Goal: Information Seeking & Learning: Find specific page/section

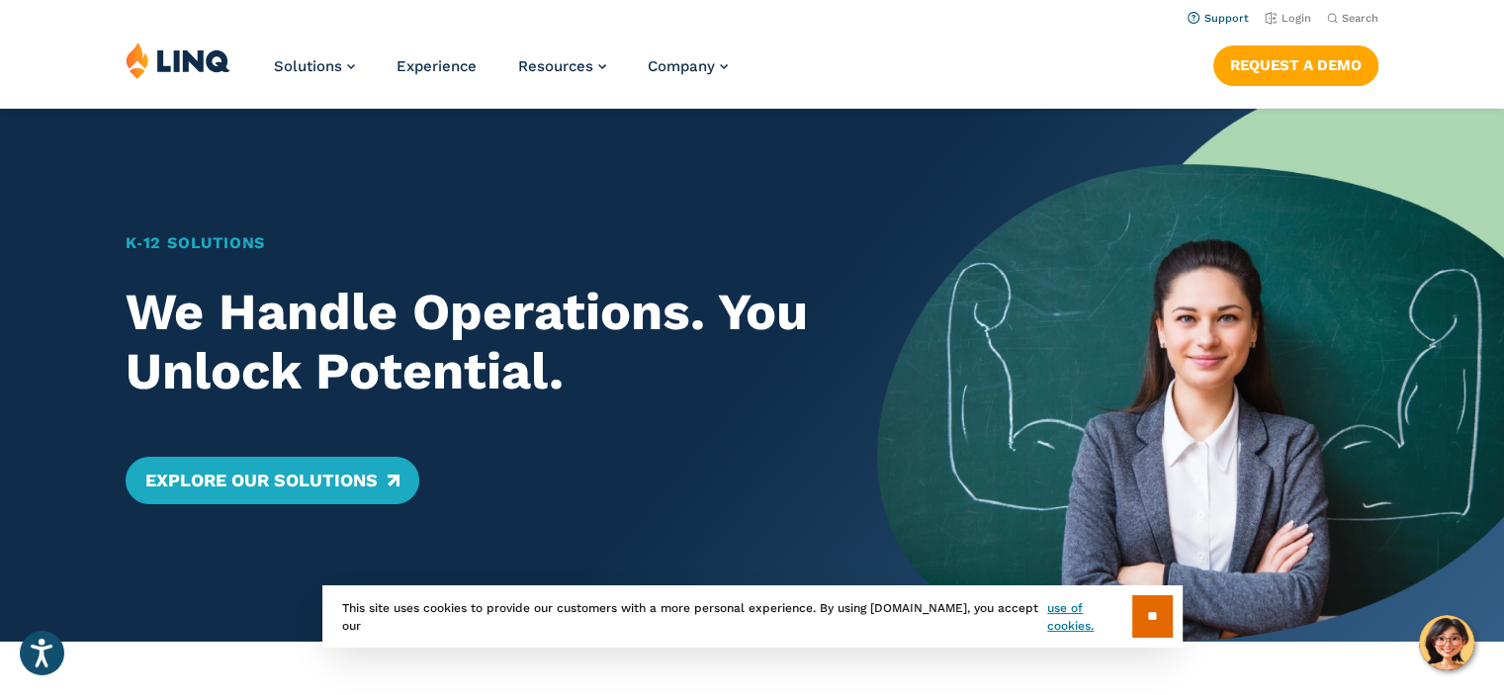
click at [1237, 20] on link "Support" at bounding box center [1218, 18] width 61 height 13
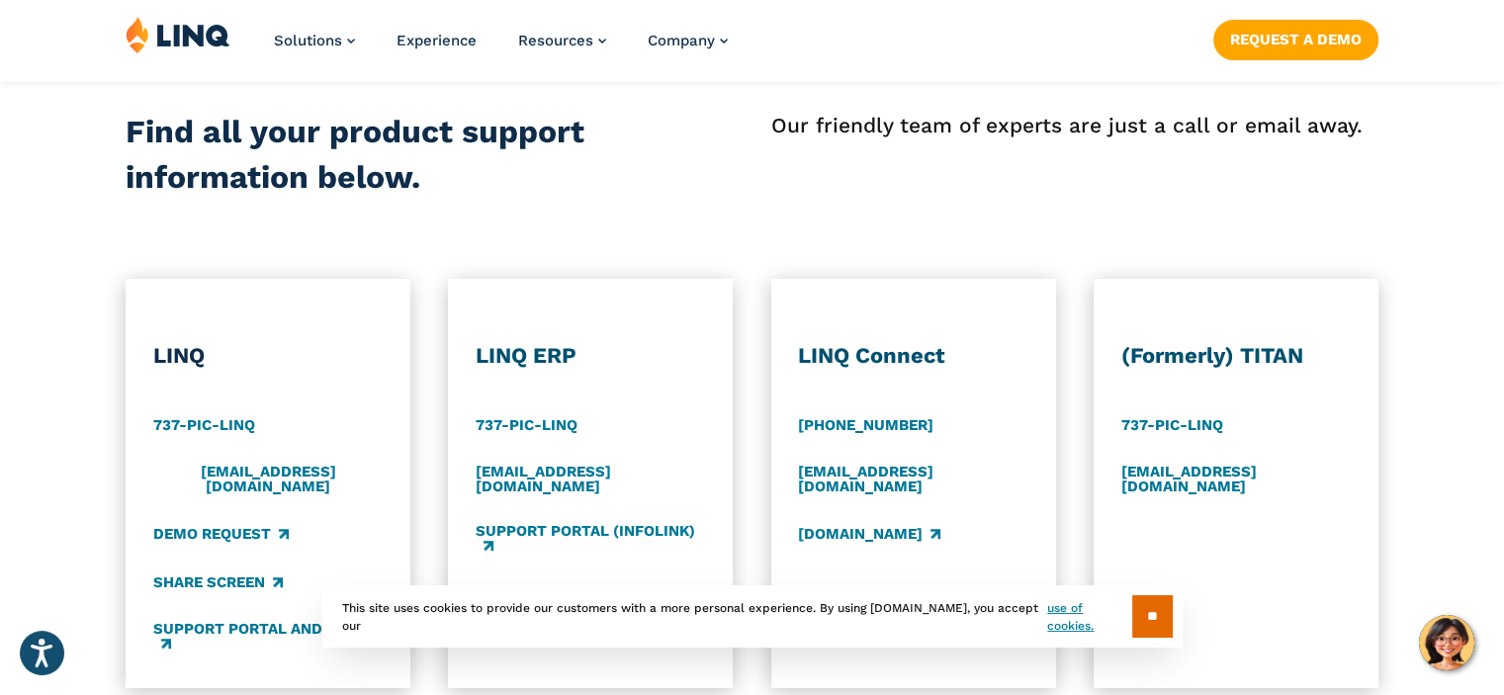
scroll to position [904, 0]
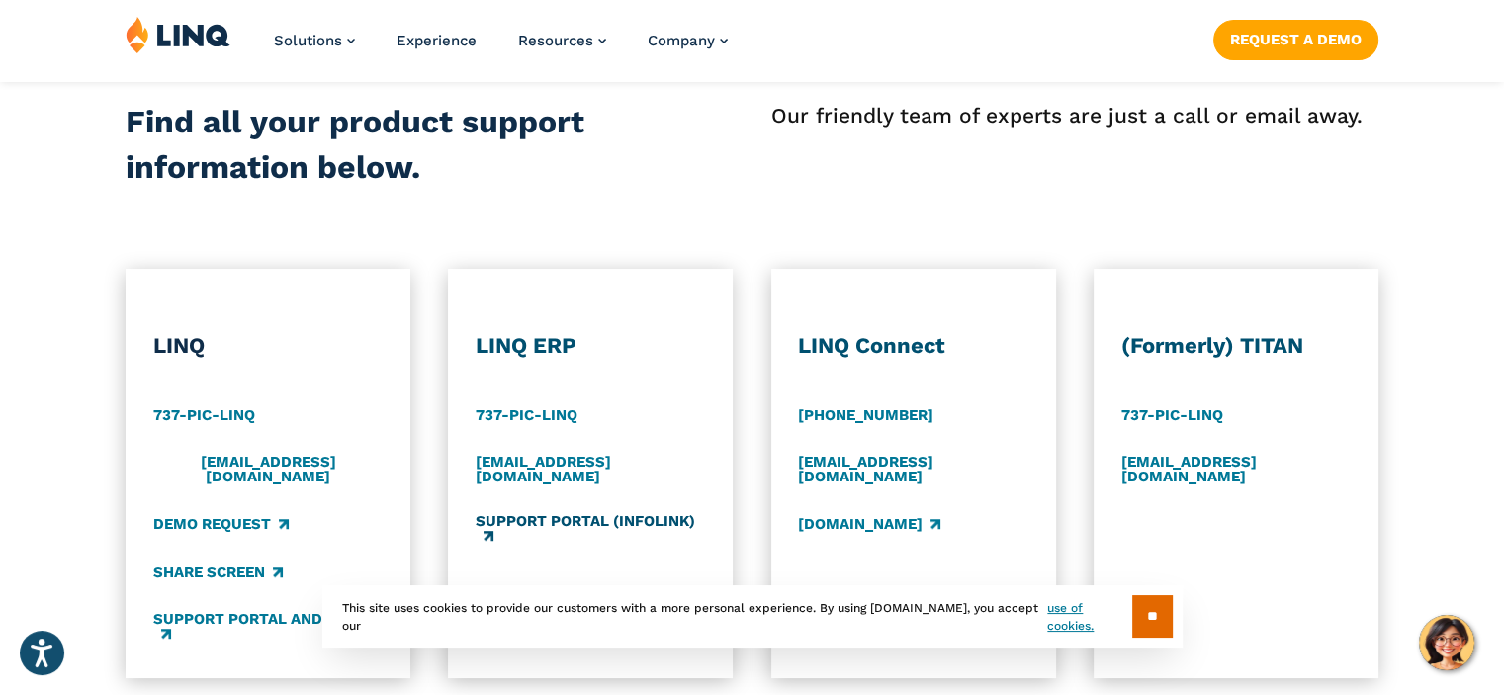
click at [596, 513] on link "Support Portal (Infolink)" at bounding box center [591, 529] width 230 height 33
